Goal: Information Seeking & Learning: Check status

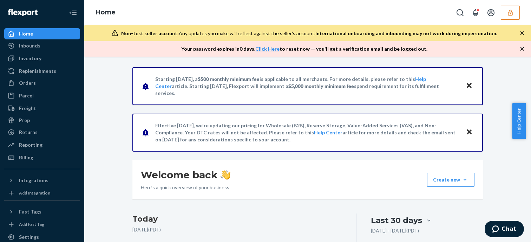
click at [508, 9] on icon "button" at bounding box center [510, 12] width 7 height 7
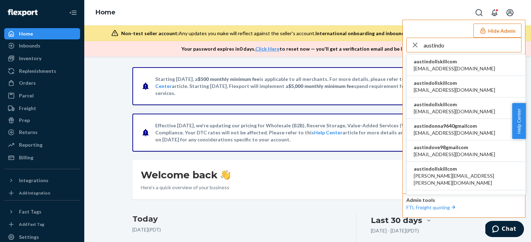
type input "austindo"
click at [466, 66] on li "austindollskillcom alyssa@dollskill.com" at bounding box center [466, 64] width 119 height 21
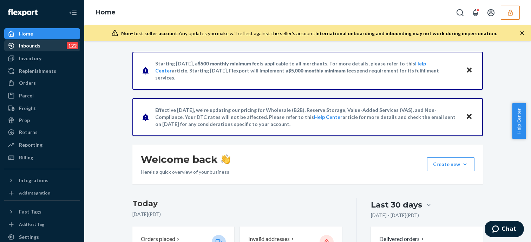
click at [40, 48] on div "Inbounds 122" at bounding box center [42, 46] width 74 height 10
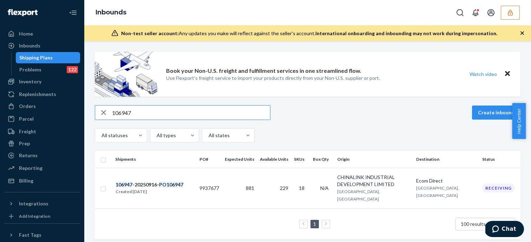
click at [184, 115] on input "106947" at bounding box center [191, 112] width 158 height 14
paste input "859"
click at [191, 120] on div "106859 Create inbound All statuses All types All states" at bounding box center [308, 123] width 426 height 37
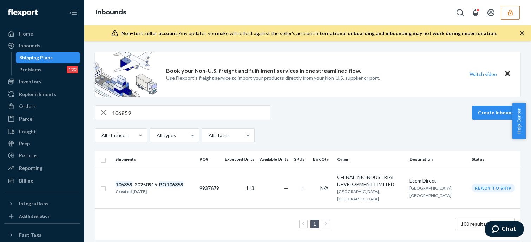
click at [190, 112] on input "106859" at bounding box center [191, 112] width 158 height 14
paste input "904"
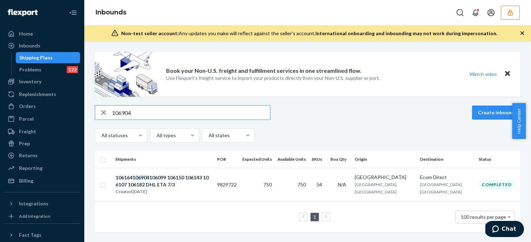
type input "106904"
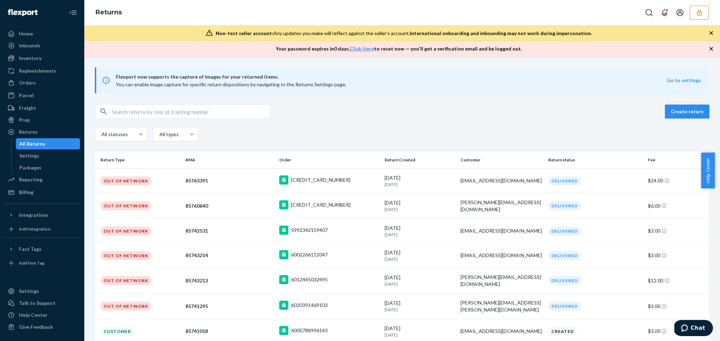
click at [40, 145] on div "All Returns" at bounding box center [32, 143] width 26 height 7
click at [30, 143] on div "All Returns" at bounding box center [32, 143] width 26 height 7
click at [37, 131] on div "Returns" at bounding box center [42, 132] width 74 height 10
click at [9, 129] on icon at bounding box center [11, 132] width 7 height 7
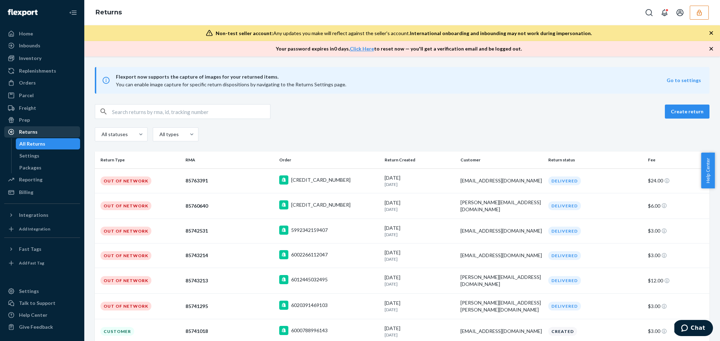
click at [34, 130] on div "Returns" at bounding box center [28, 132] width 19 height 7
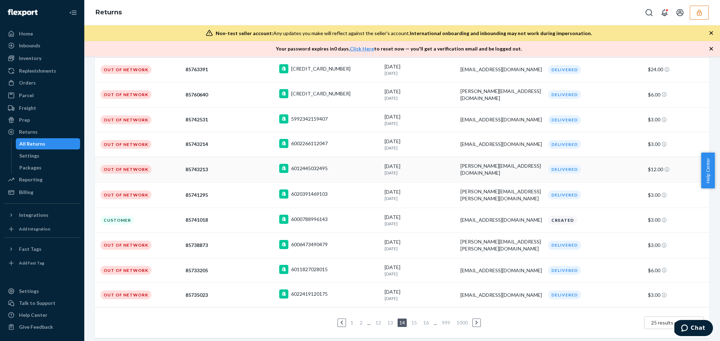
scroll to position [70, 0]
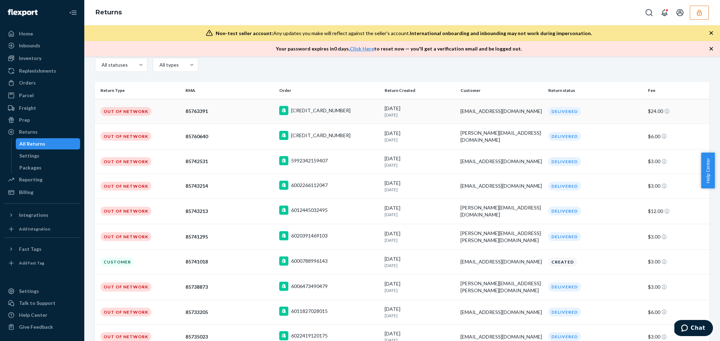
click at [304, 112] on div "5986257928239" at bounding box center [320, 110] width 59 height 7
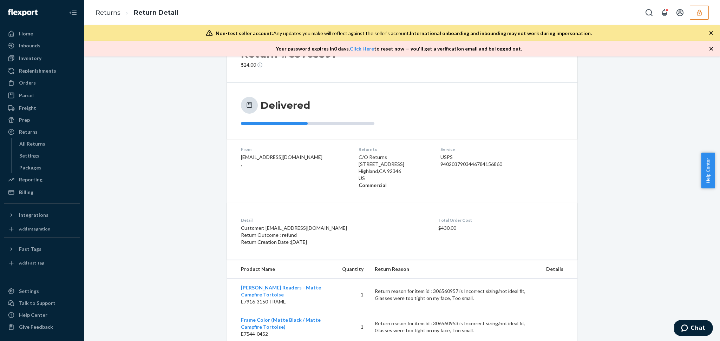
scroll to position [34, 0]
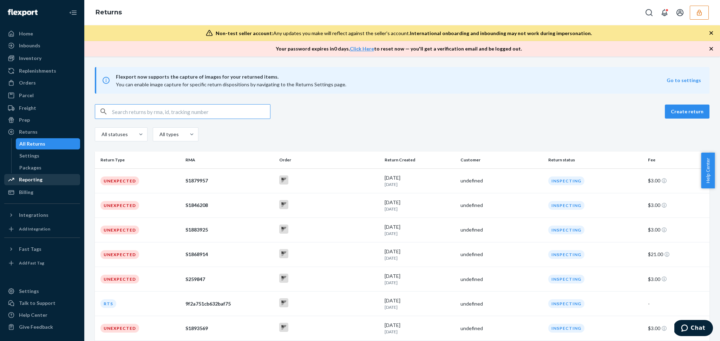
click at [53, 182] on div "Reporting" at bounding box center [42, 180] width 74 height 10
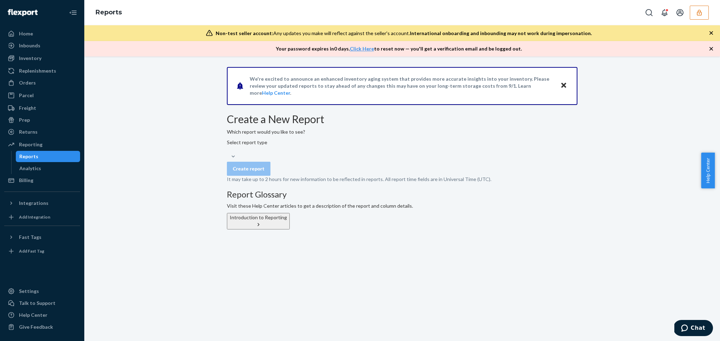
click at [288, 153] on div "Which report would you like to see? Select report type" at bounding box center [402, 145] width 350 height 33
click at [267, 160] on div "Select report type" at bounding box center [247, 149] width 40 height 21
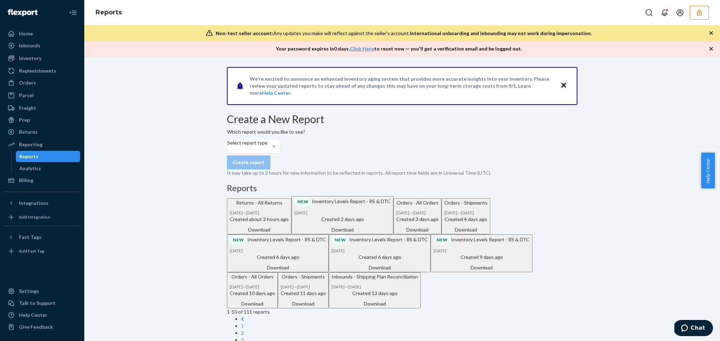
click at [289, 234] on div "Download" at bounding box center [259, 230] width 59 height 7
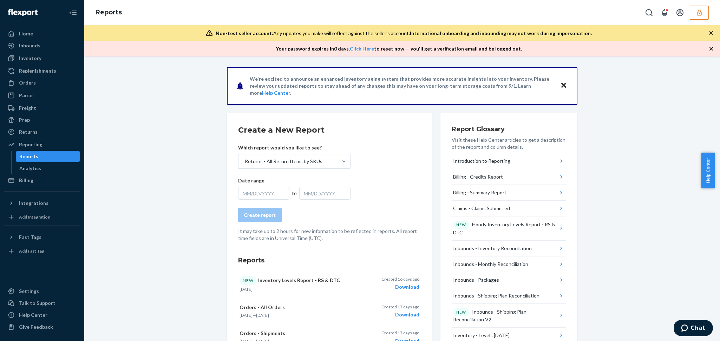
scroll to position [161, 0]
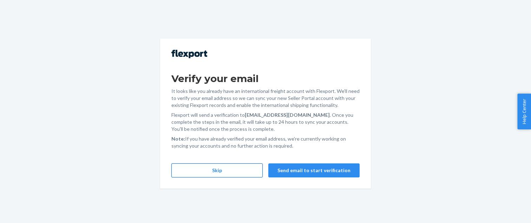
click at [217, 167] on button "Skip" at bounding box center [216, 171] width 91 height 14
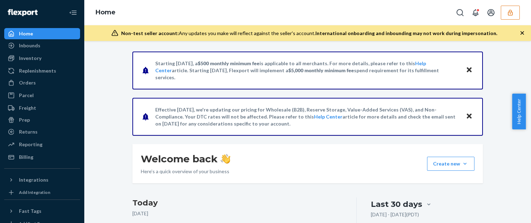
click at [512, 14] on icon "button" at bounding box center [510, 12] width 7 height 7
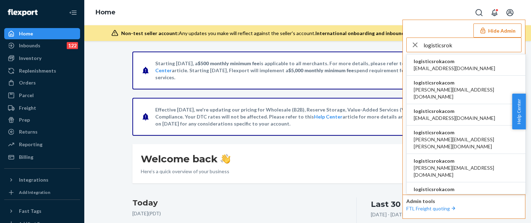
type input "logisticsrok"
click at [447, 66] on span "[EMAIL_ADDRESS][DOMAIN_NAME]" at bounding box center [454, 68] width 81 height 7
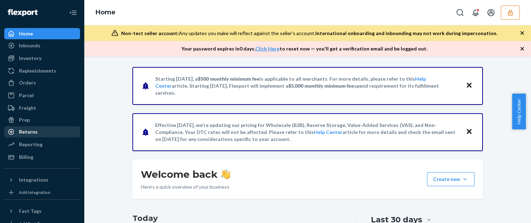
click at [44, 134] on div "Returns" at bounding box center [42, 132] width 74 height 10
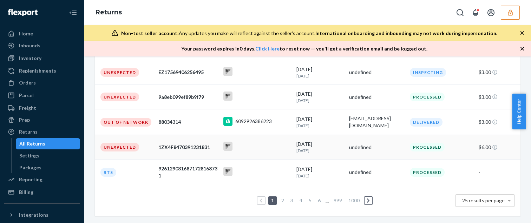
scroll to position [232, 0]
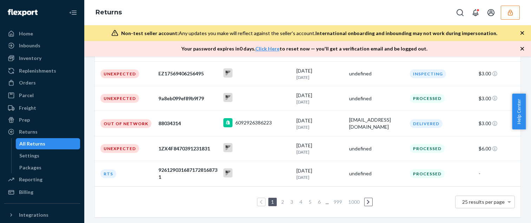
click at [280, 202] on link "2" at bounding box center [283, 202] width 6 height 6
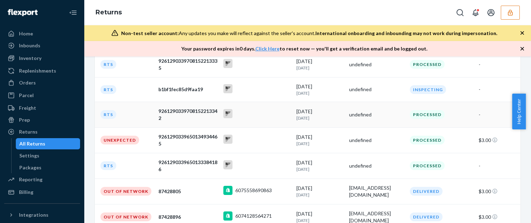
scroll to position [117, 0]
click at [271, 120] on div at bounding box center [256, 115] width 67 height 11
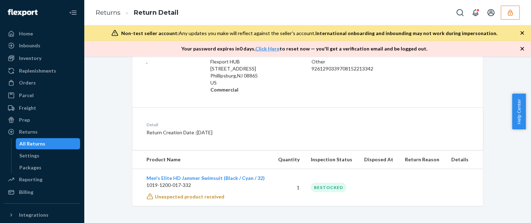
scroll to position [122, 0]
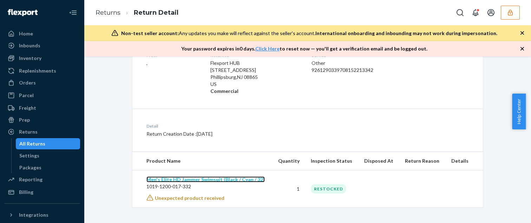
click at [196, 180] on link "Men's Elite HD Jammer Swimsuit (Black / Cyan / 32)" at bounding box center [205, 180] width 118 height 6
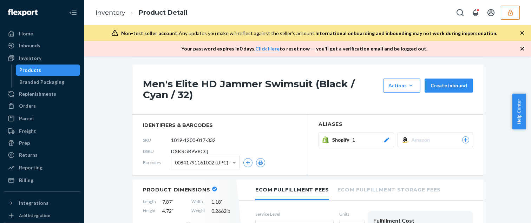
scroll to position [55, 0]
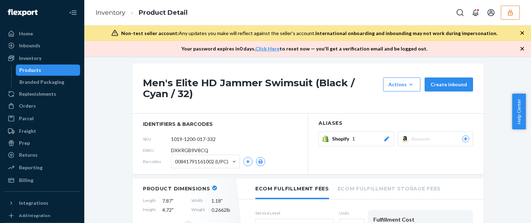
click at [188, 150] on span "DXKRGB9V8CQ" at bounding box center [189, 150] width 37 height 7
copy span "DXKRGB9V8CQ"
click at [252, 140] on div "SKU 1019-1200-017-332" at bounding box center [220, 139] width 154 height 11
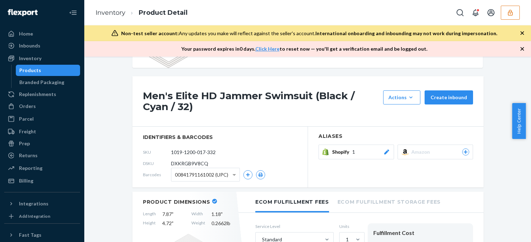
scroll to position [0, 0]
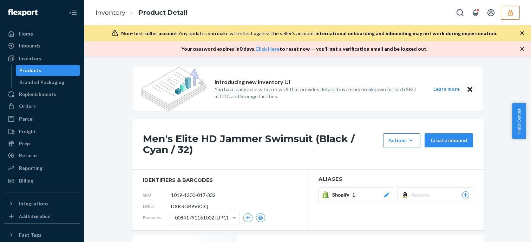
click at [290, 138] on h1 "Men's Elite HD Jammer Swimsuit (Black / Cyan / 32)" at bounding box center [261, 144] width 237 height 22
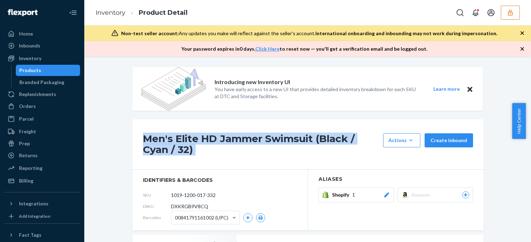
click at [290, 138] on h1 "Men's Elite HD Jammer Swimsuit (Black / Cyan / 32)" at bounding box center [261, 144] width 237 height 22
click at [56, 72] on div "Products" at bounding box center [48, 70] width 63 height 10
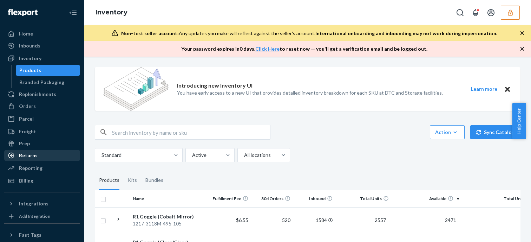
click at [40, 157] on div "Returns" at bounding box center [42, 155] width 74 height 10
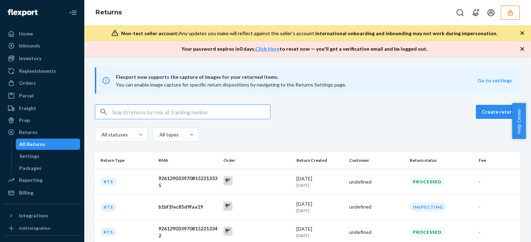
scroll to position [218, 0]
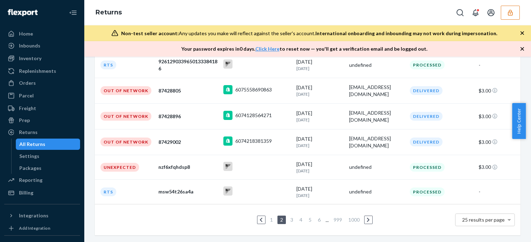
click at [289, 216] on li "3" at bounding box center [292, 219] width 6 height 8
click at [289, 217] on link "3" at bounding box center [292, 219] width 6 height 6
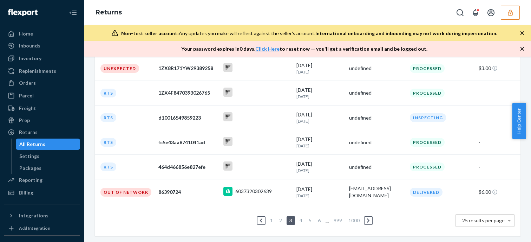
scroll to position [213, 0]
click at [298, 222] on link "4" at bounding box center [301, 220] width 6 height 6
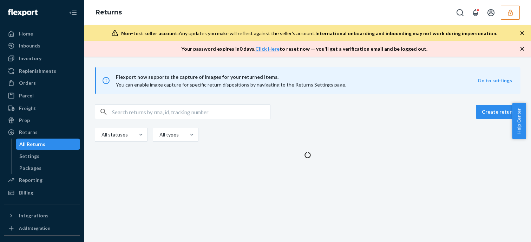
scroll to position [0, 0]
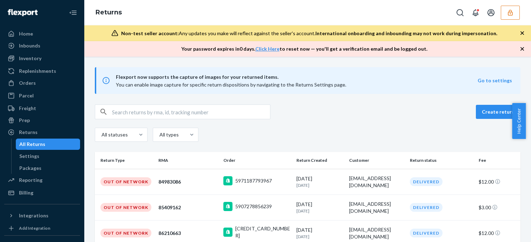
click at [505, 18] on button "button" at bounding box center [510, 13] width 19 height 14
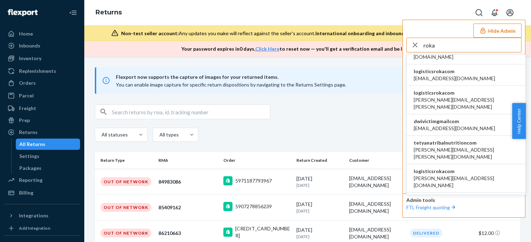
scroll to position [189, 0]
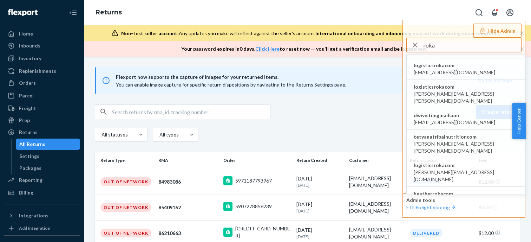
type input "roka"
click at [328, 124] on div "Create return All statuses All types" at bounding box center [308, 123] width 426 height 39
click at [267, 184] on div "5971187793967" at bounding box center [256, 181] width 67 height 11
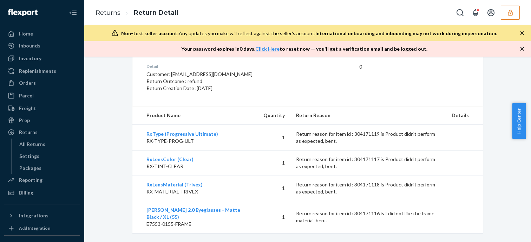
scroll to position [197, 0]
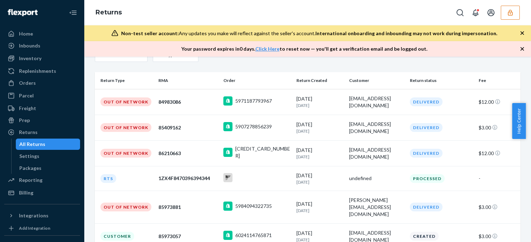
scroll to position [216, 0]
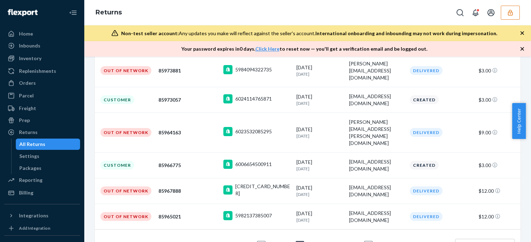
click at [287, 223] on link "3" at bounding box center [290, 245] width 6 height 6
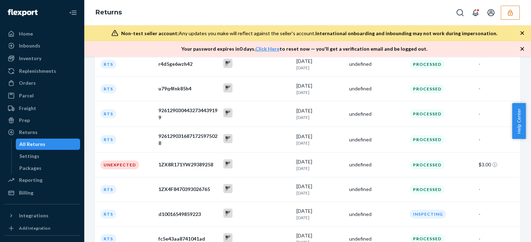
scroll to position [214, 0]
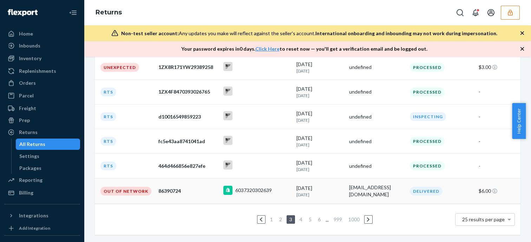
click at [192, 193] on div "86390724" at bounding box center [187, 190] width 59 height 7
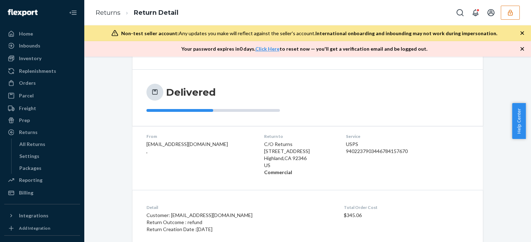
scroll to position [154, 0]
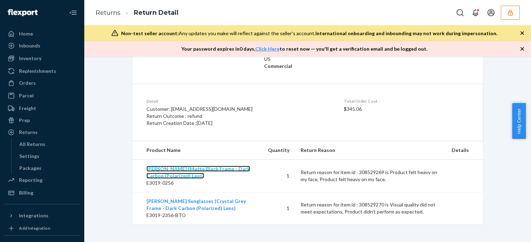
click at [182, 171] on link "[PERSON_NAME] (Matte Black Frame - Dark Carbon (Polarized) Lens)" at bounding box center [198, 171] width 104 height 13
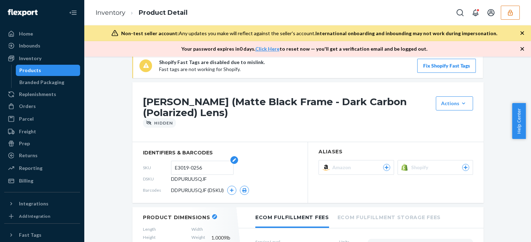
scroll to position [65, 0]
click at [191, 180] on span "DDPURUU5QJF" at bounding box center [188, 179] width 35 height 7
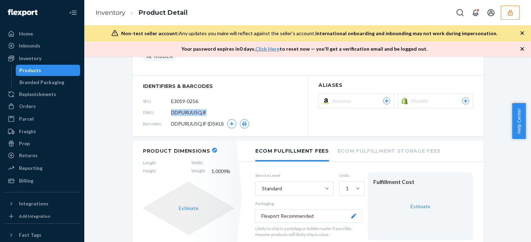
scroll to position [118, 0]
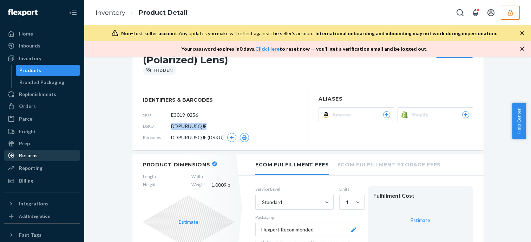
click at [31, 156] on div "Returns" at bounding box center [28, 155] width 19 height 7
